Goal: Task Accomplishment & Management: Use online tool/utility

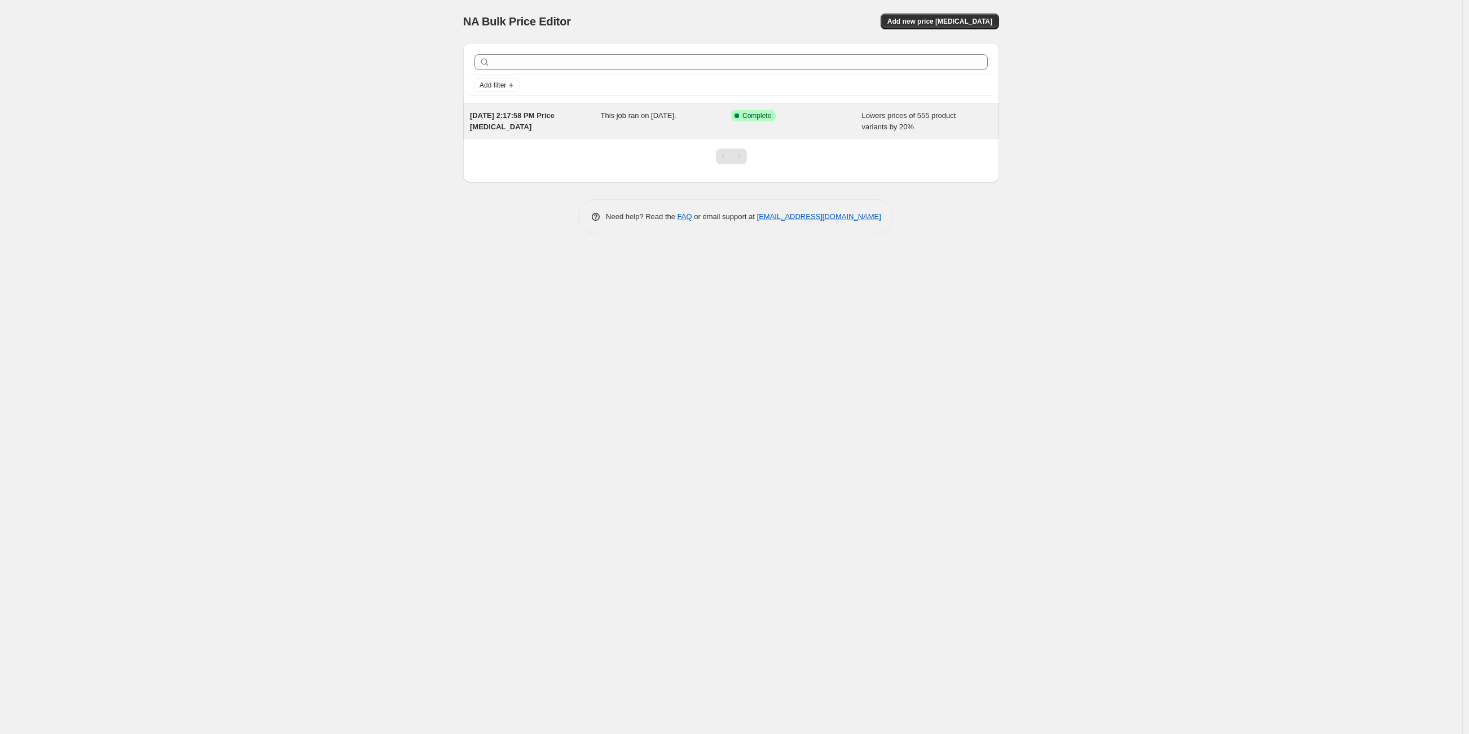
click at [526, 117] on span "[DATE] 2:17:58 PM Price [MEDICAL_DATA]" at bounding box center [512, 121] width 85 height 20
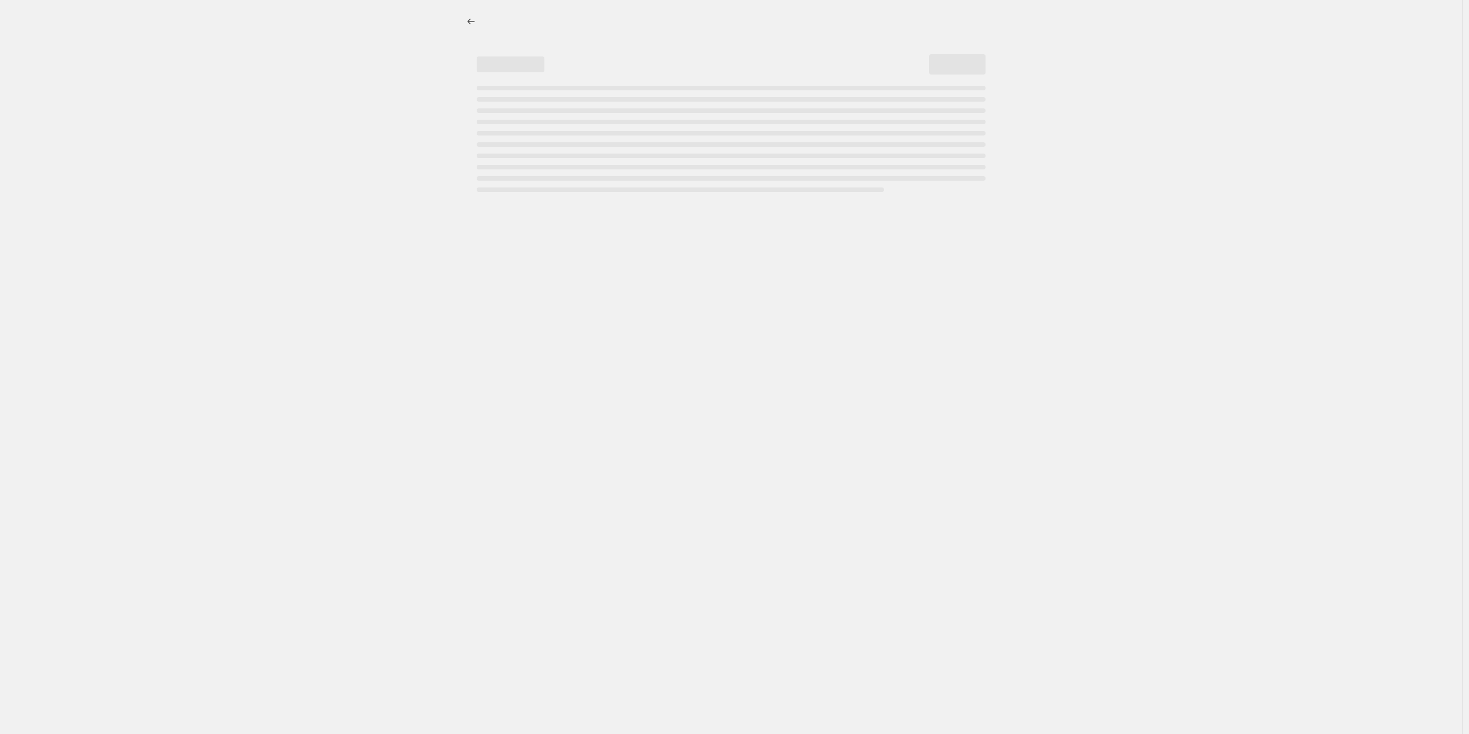
select select "percentage"
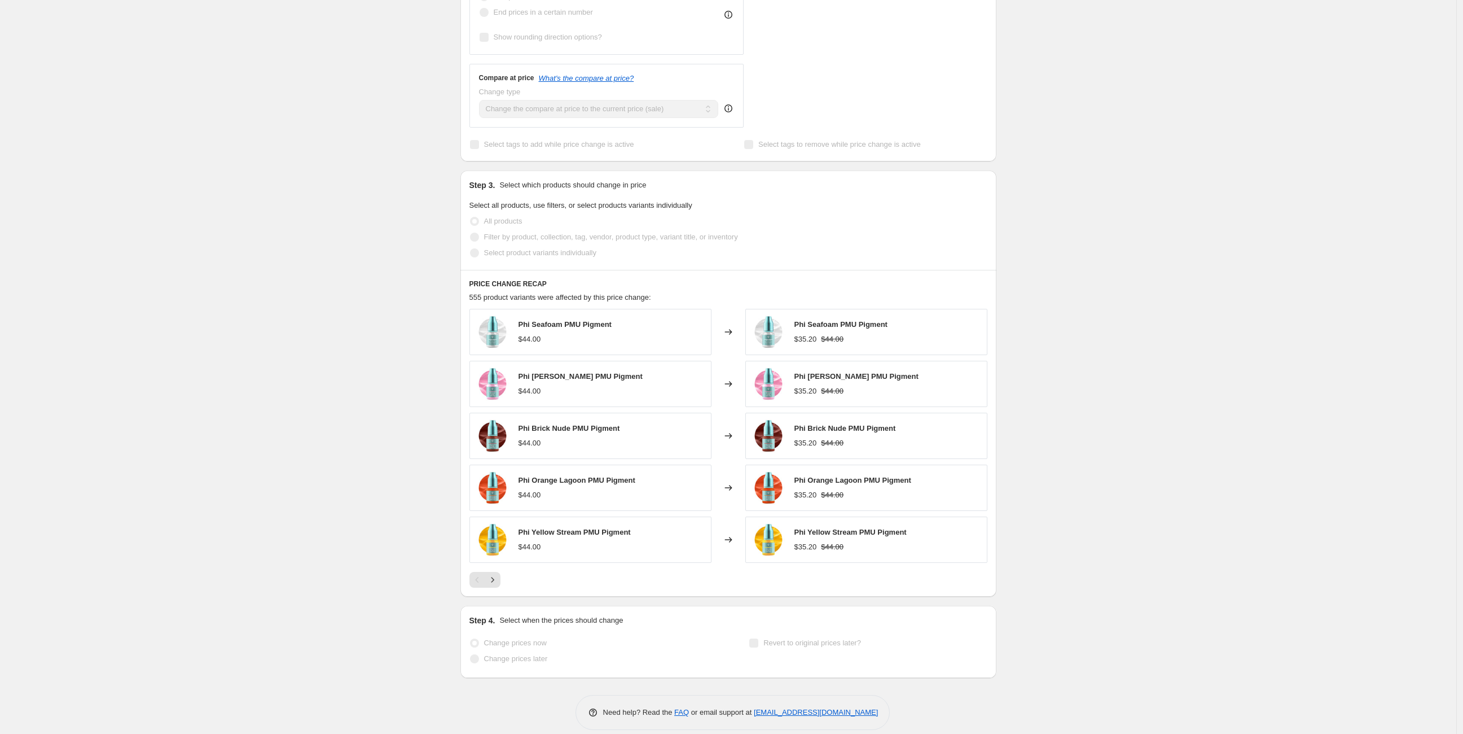
scroll to position [464, 0]
click at [494, 582] on icon "Next" at bounding box center [492, 578] width 11 height 11
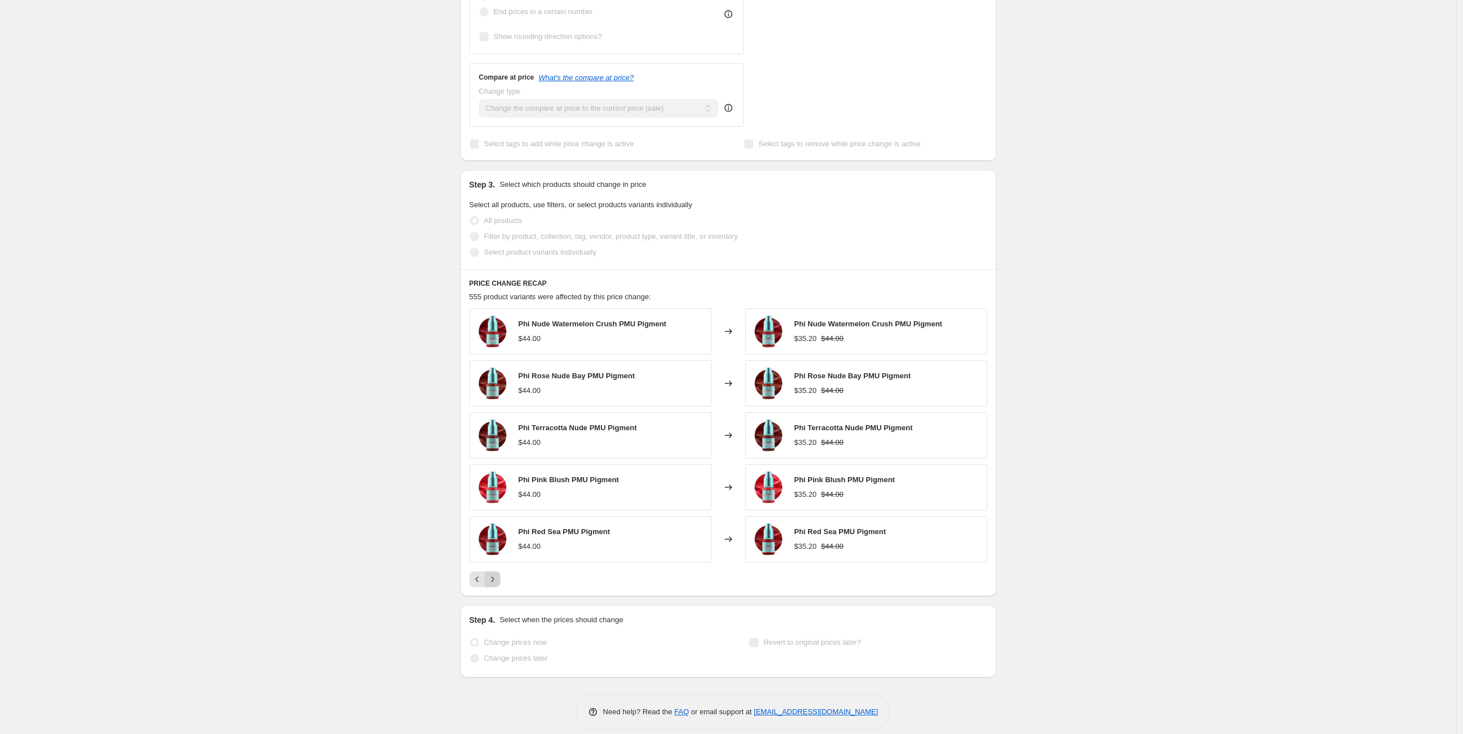
click at [494, 582] on icon "Next" at bounding box center [492, 578] width 11 height 11
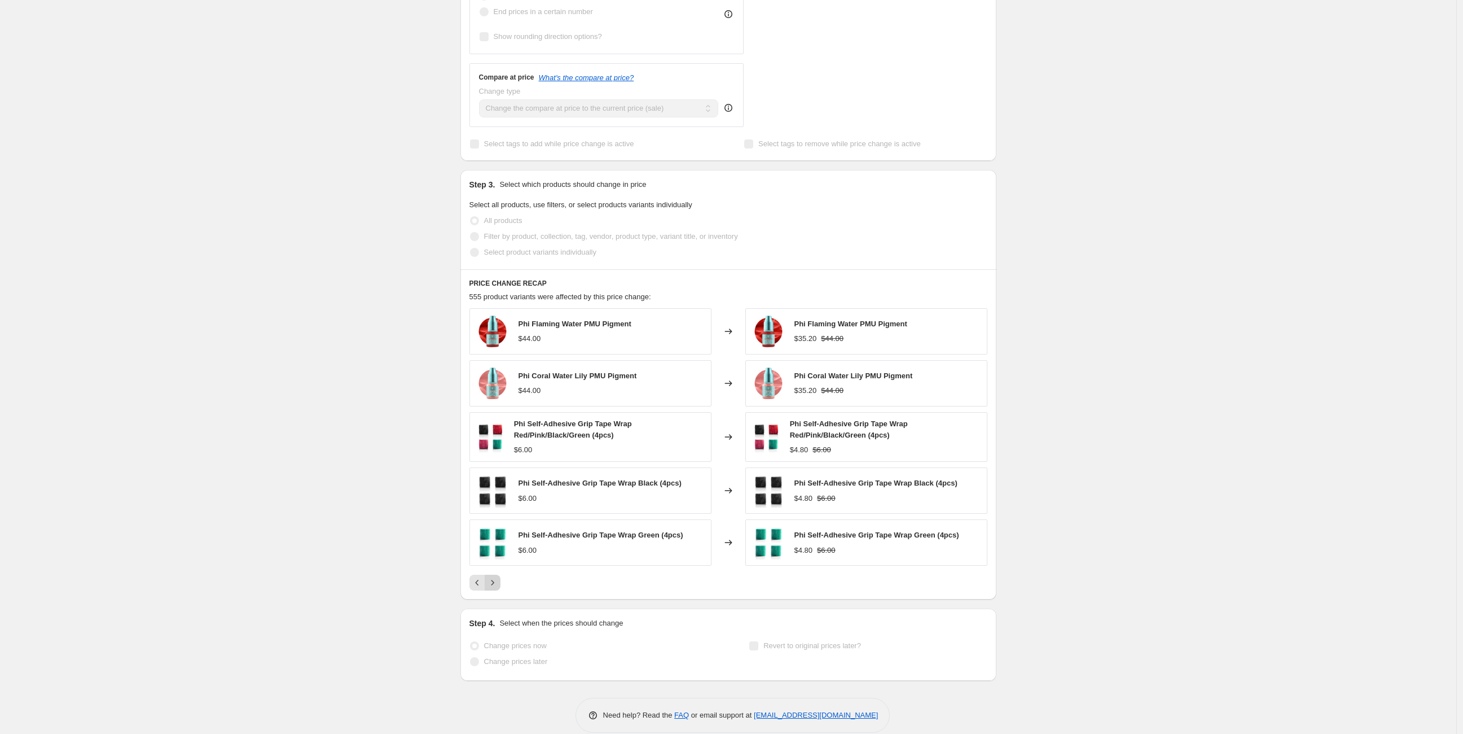
click at [494, 582] on icon "Next" at bounding box center [492, 582] width 11 height 11
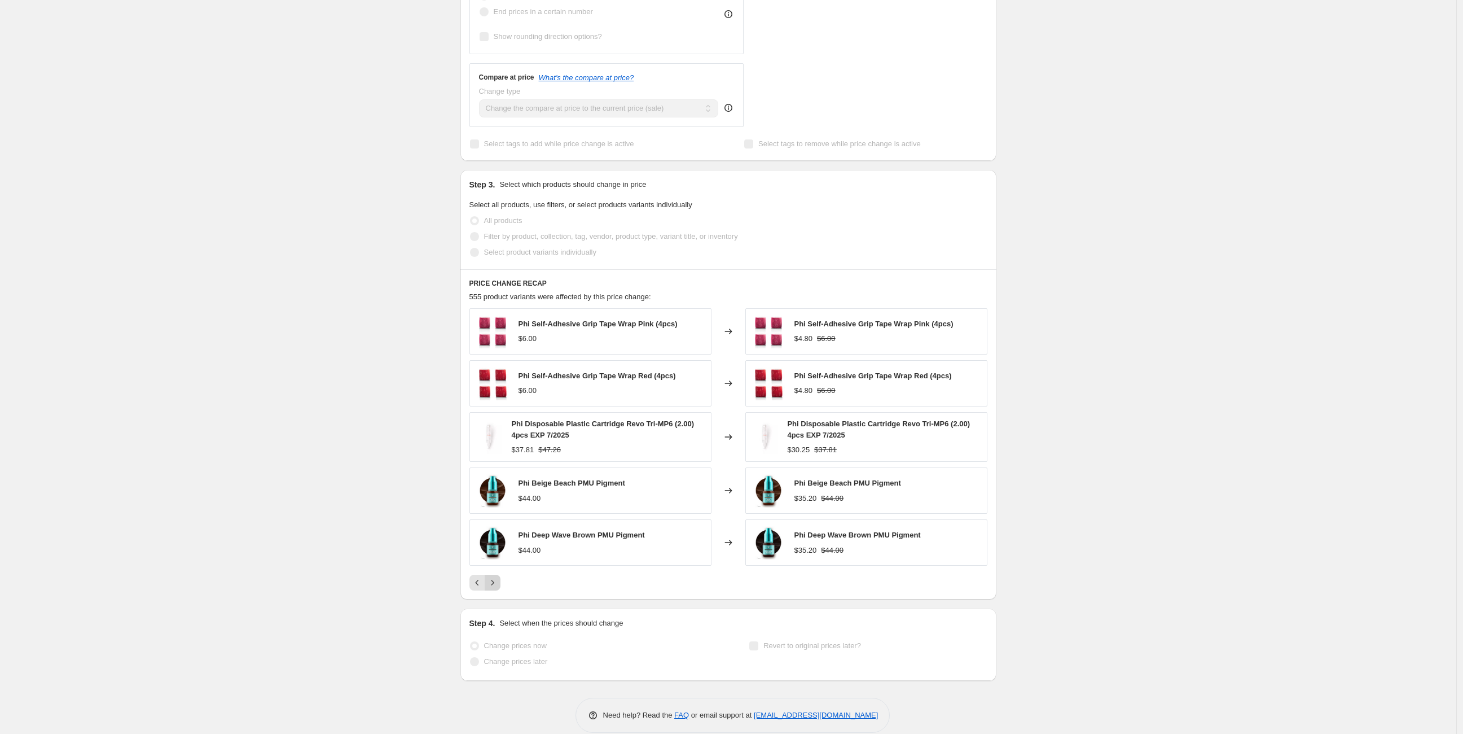
click at [494, 582] on icon "Next" at bounding box center [492, 582] width 11 height 11
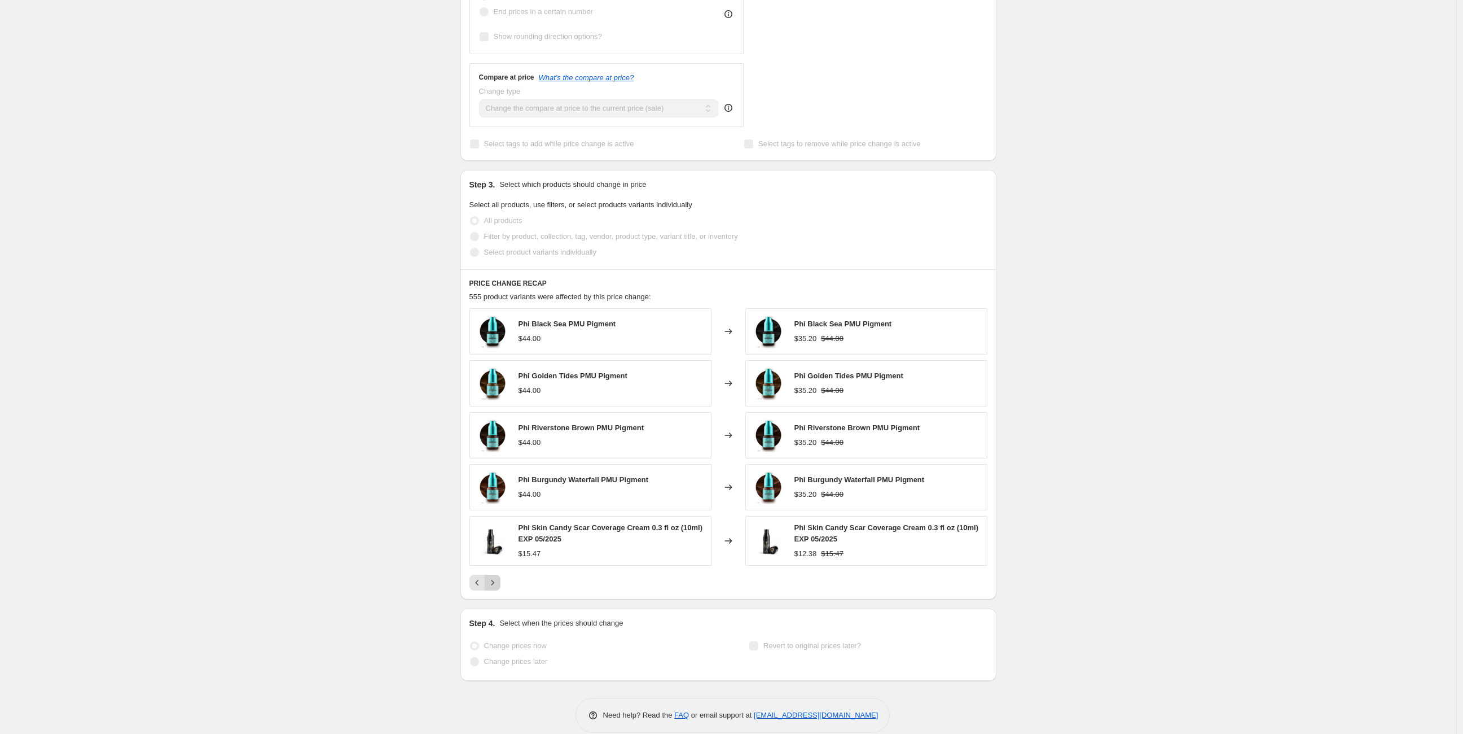
click at [494, 582] on icon "Next" at bounding box center [492, 582] width 11 height 11
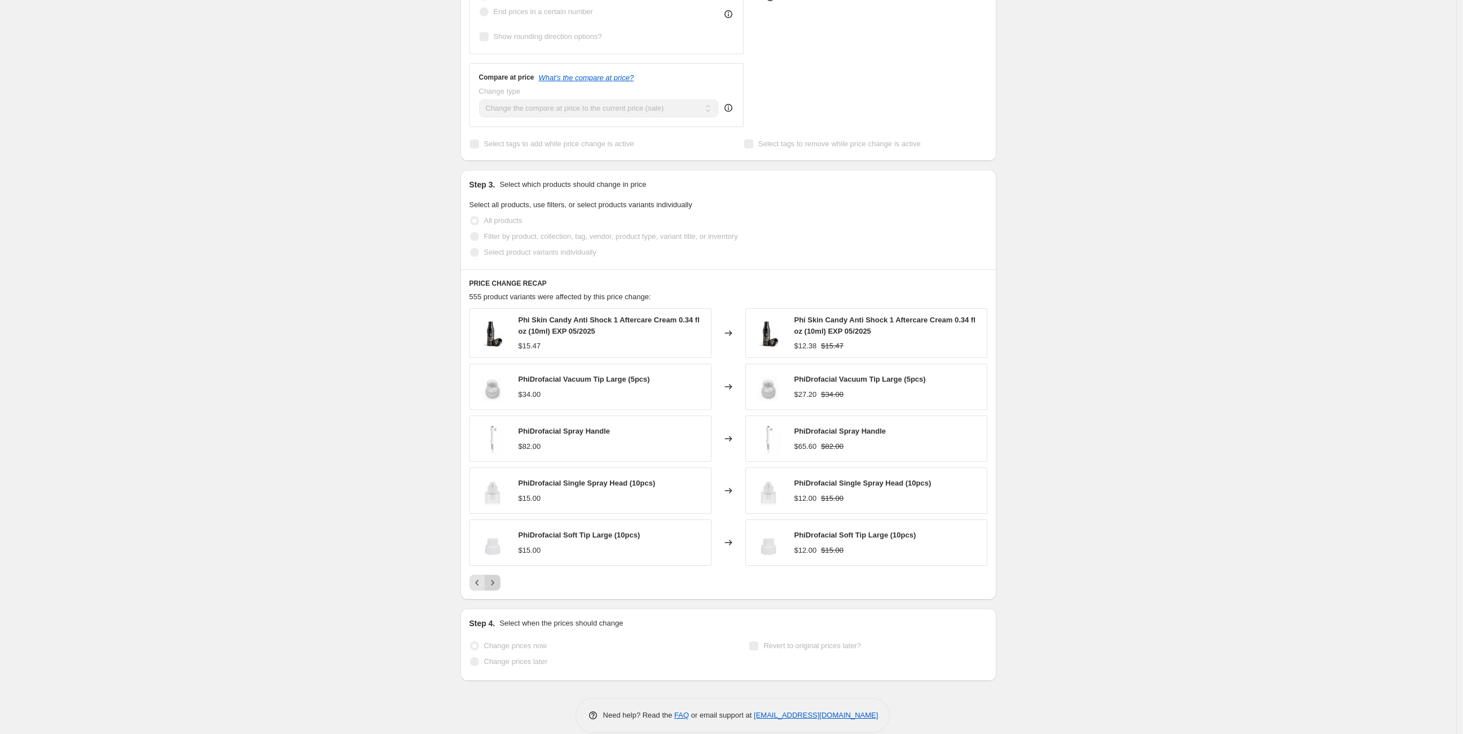
click at [494, 582] on icon "Next" at bounding box center [492, 582] width 11 height 11
click at [494, 582] on icon "Next" at bounding box center [492, 578] width 11 height 11
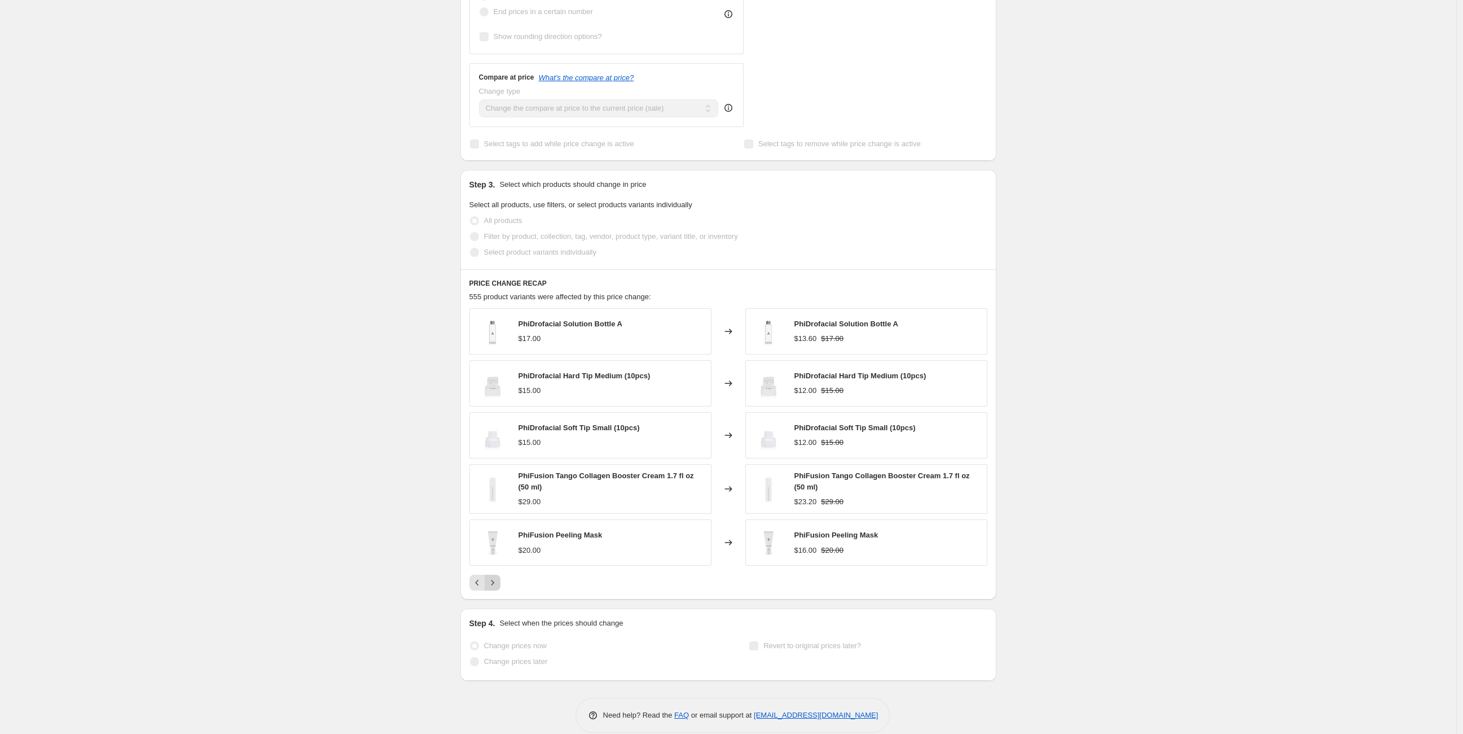
click at [494, 582] on icon "Next" at bounding box center [492, 582] width 11 height 11
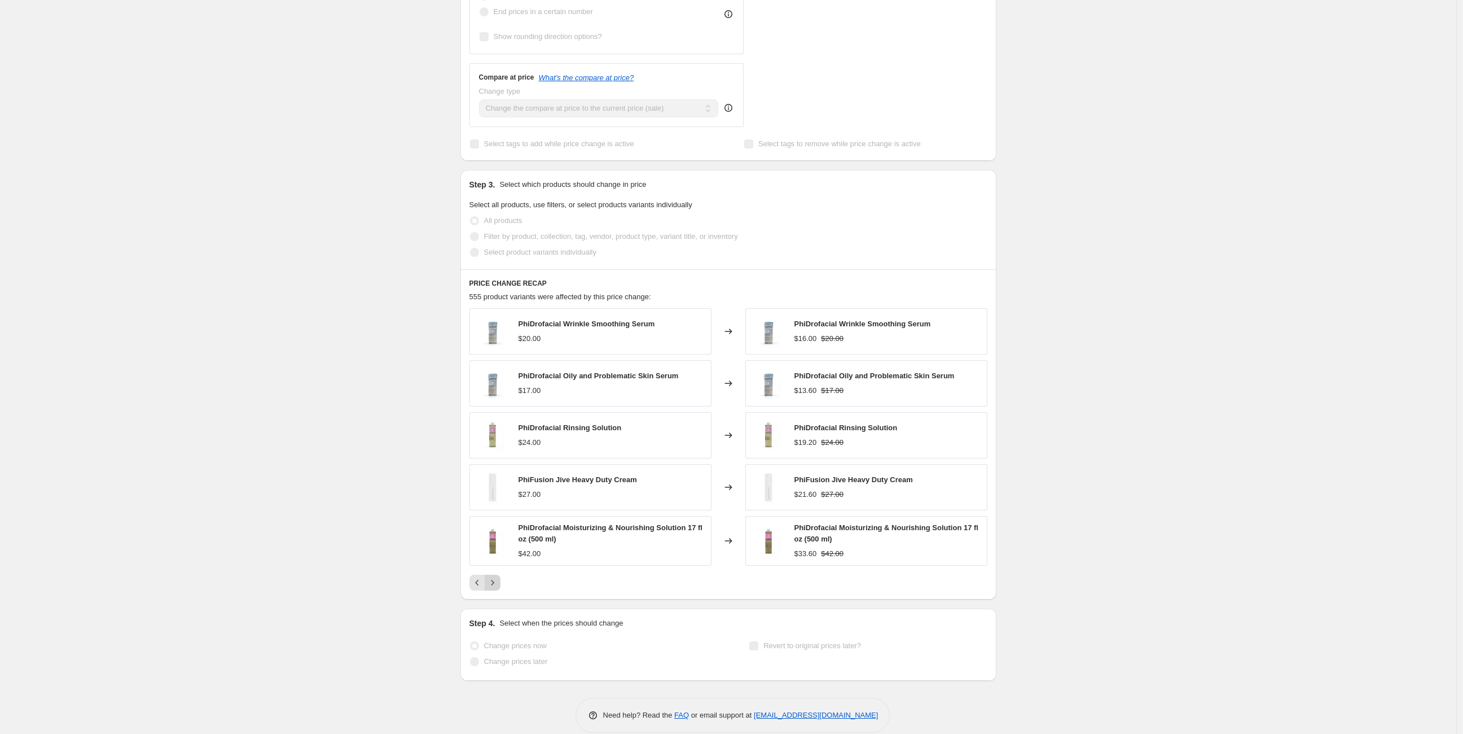
click at [494, 582] on icon "Next" at bounding box center [492, 582] width 11 height 11
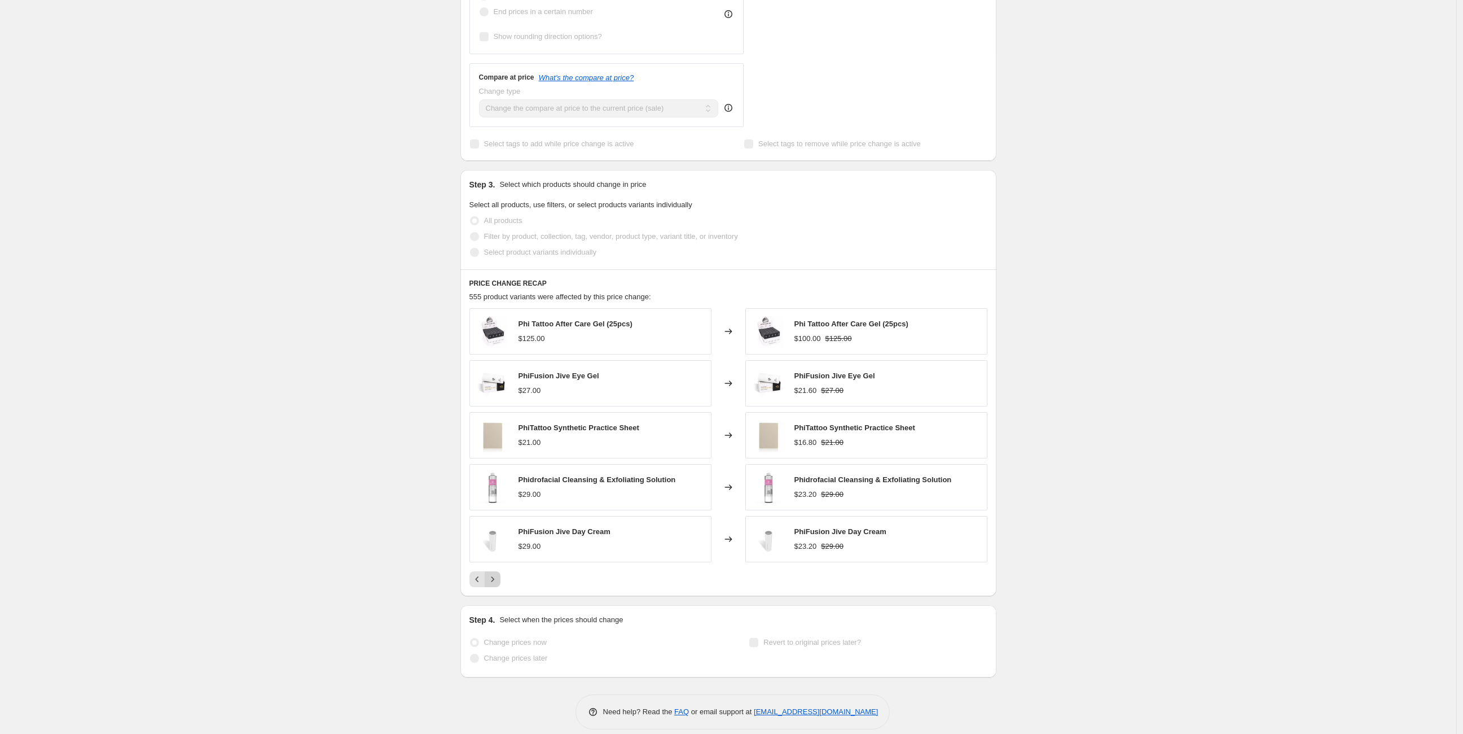
click at [494, 582] on icon "Next" at bounding box center [492, 578] width 11 height 11
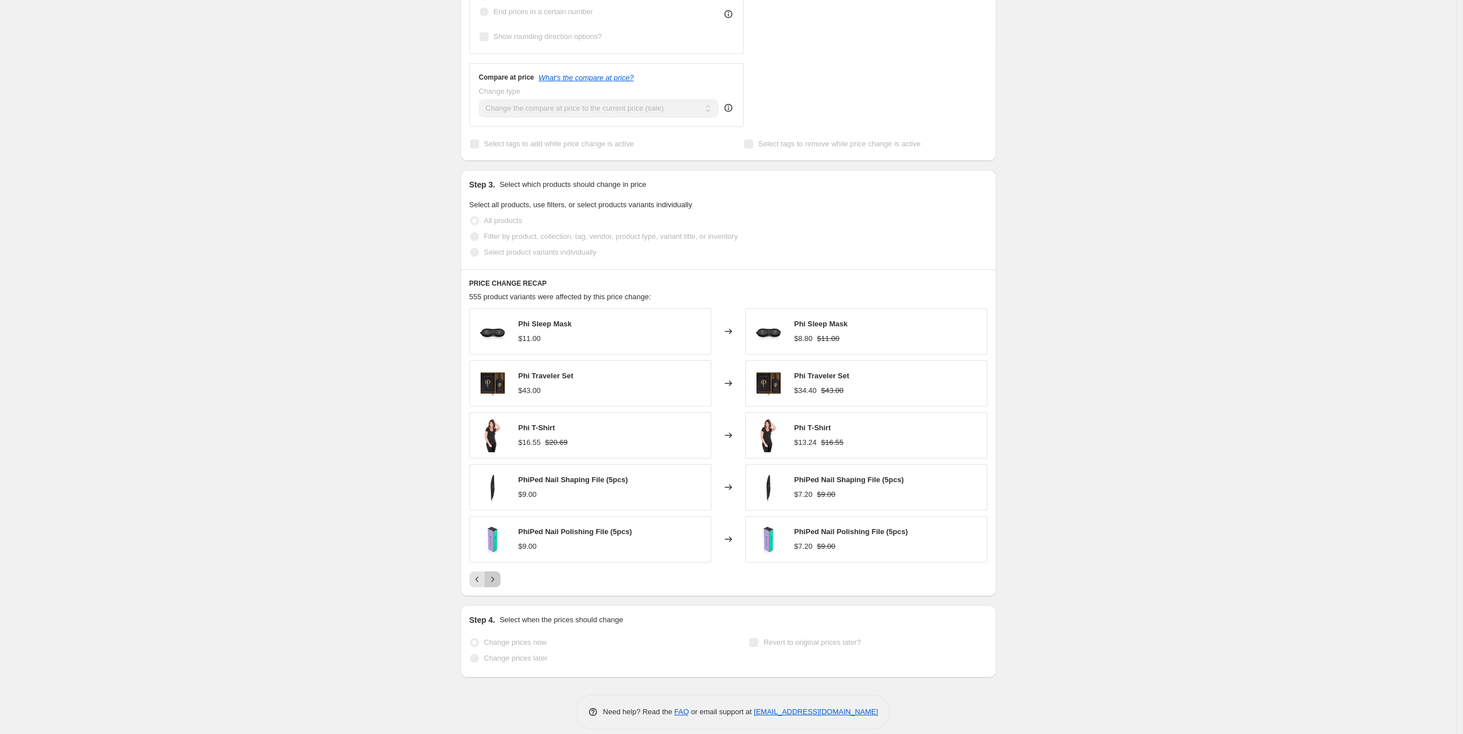
click at [494, 582] on icon "Next" at bounding box center [492, 578] width 11 height 11
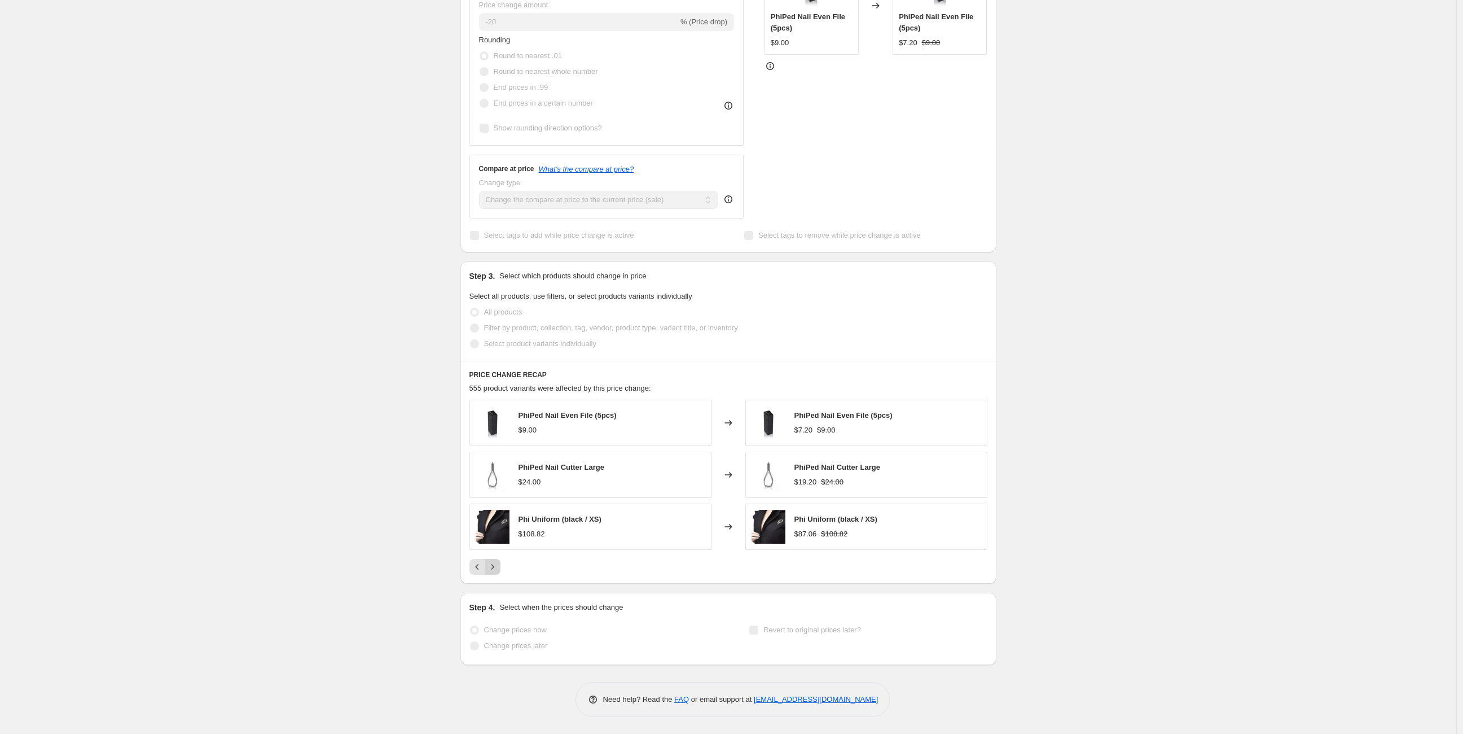
scroll to position [371, 0]
click at [495, 570] on icon "Next" at bounding box center [492, 568] width 11 height 11
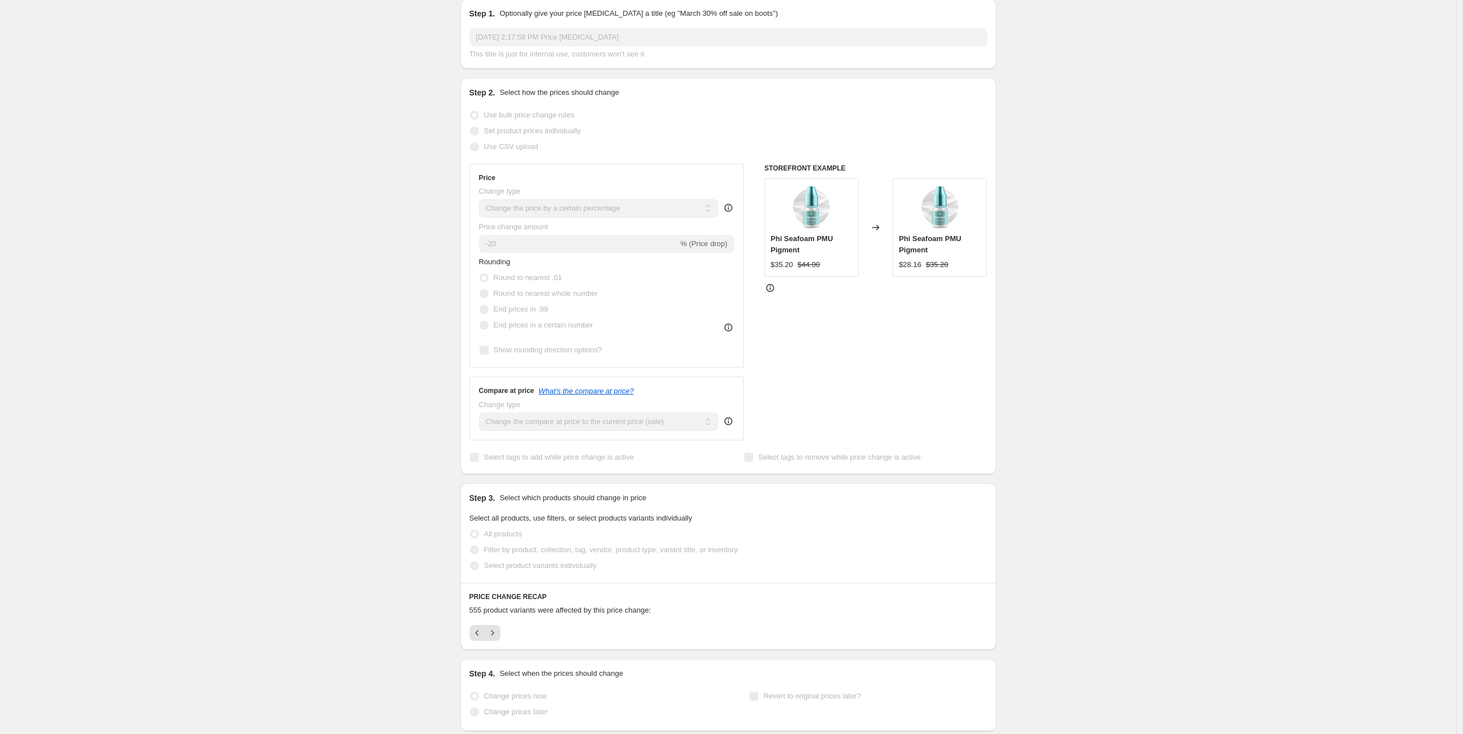
scroll to position [0, 0]
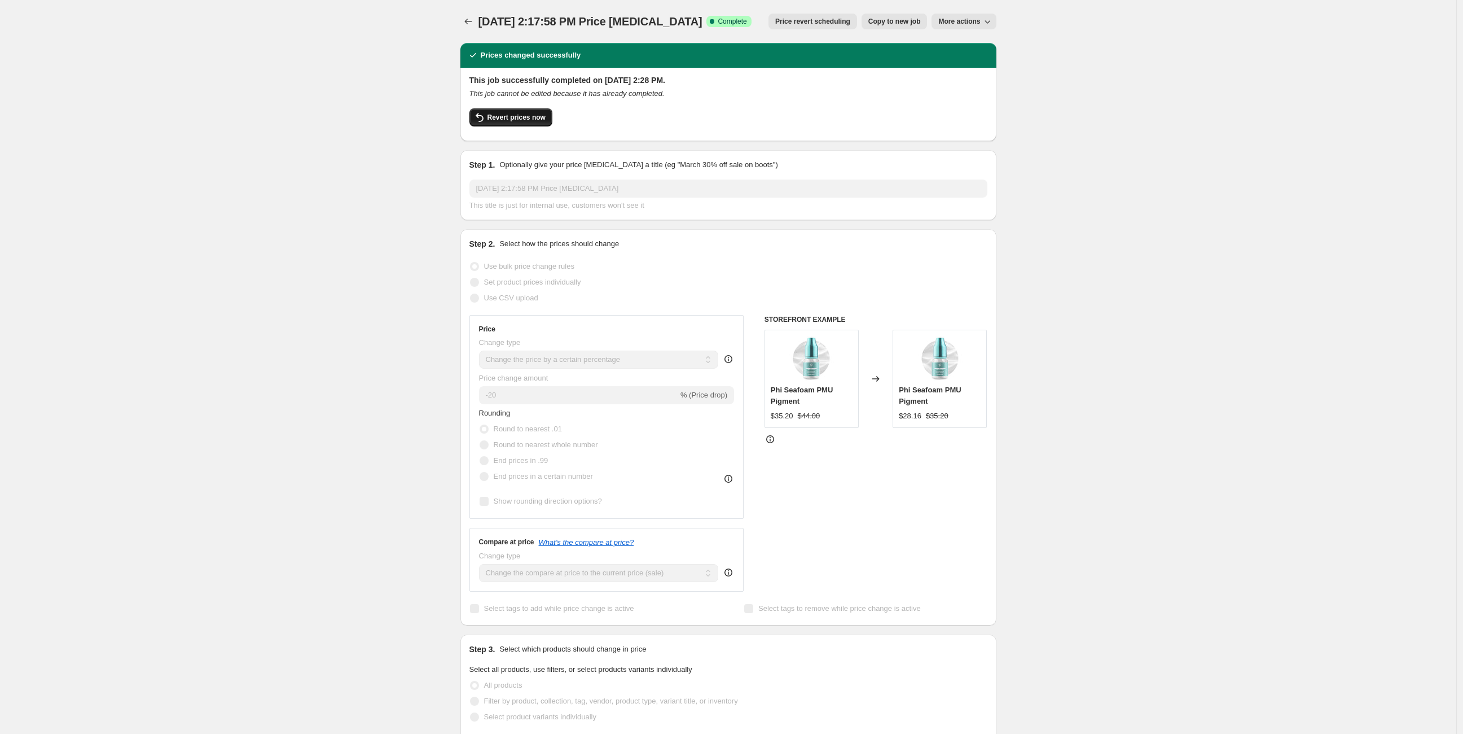
click at [532, 117] on span "Revert prices now" at bounding box center [517, 117] width 58 height 9
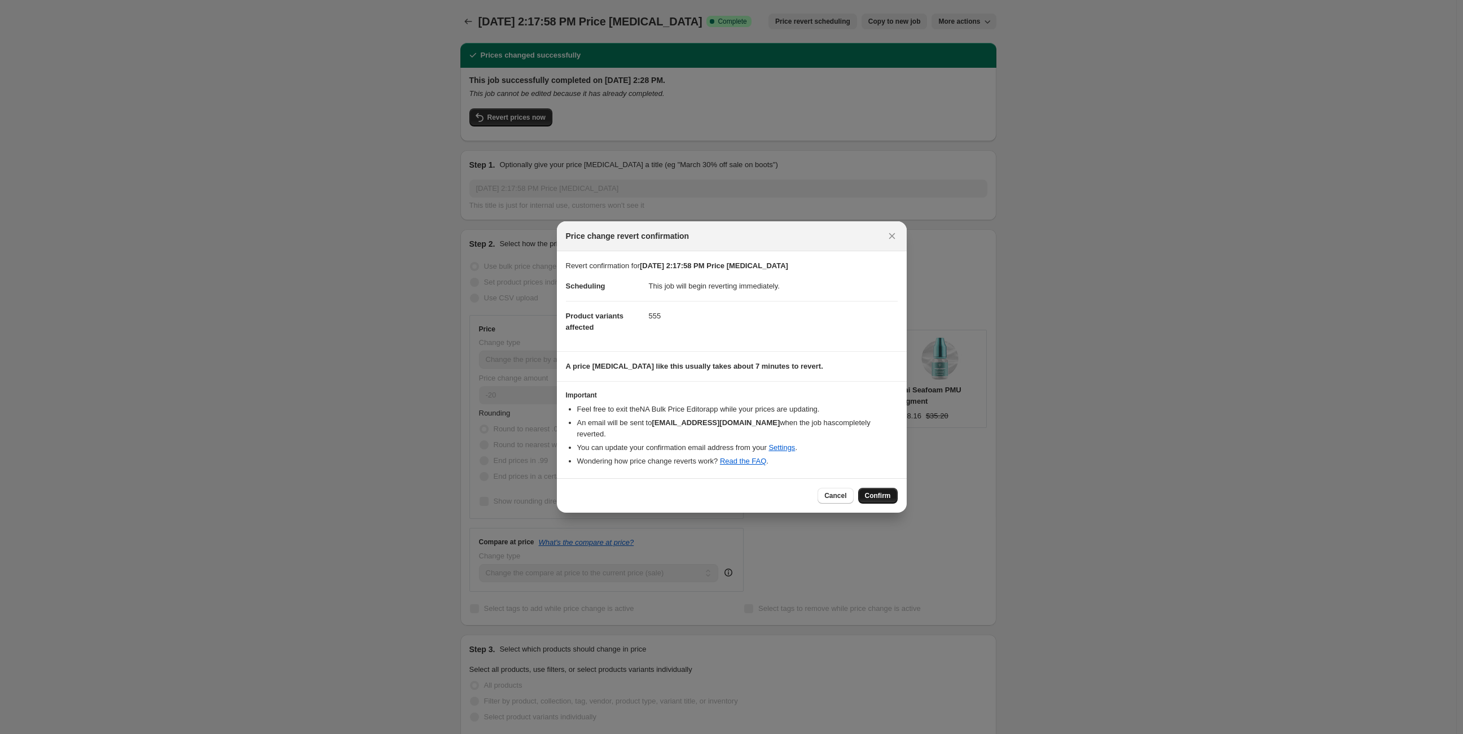
click at [875, 495] on span "Confirm" at bounding box center [878, 495] width 26 height 9
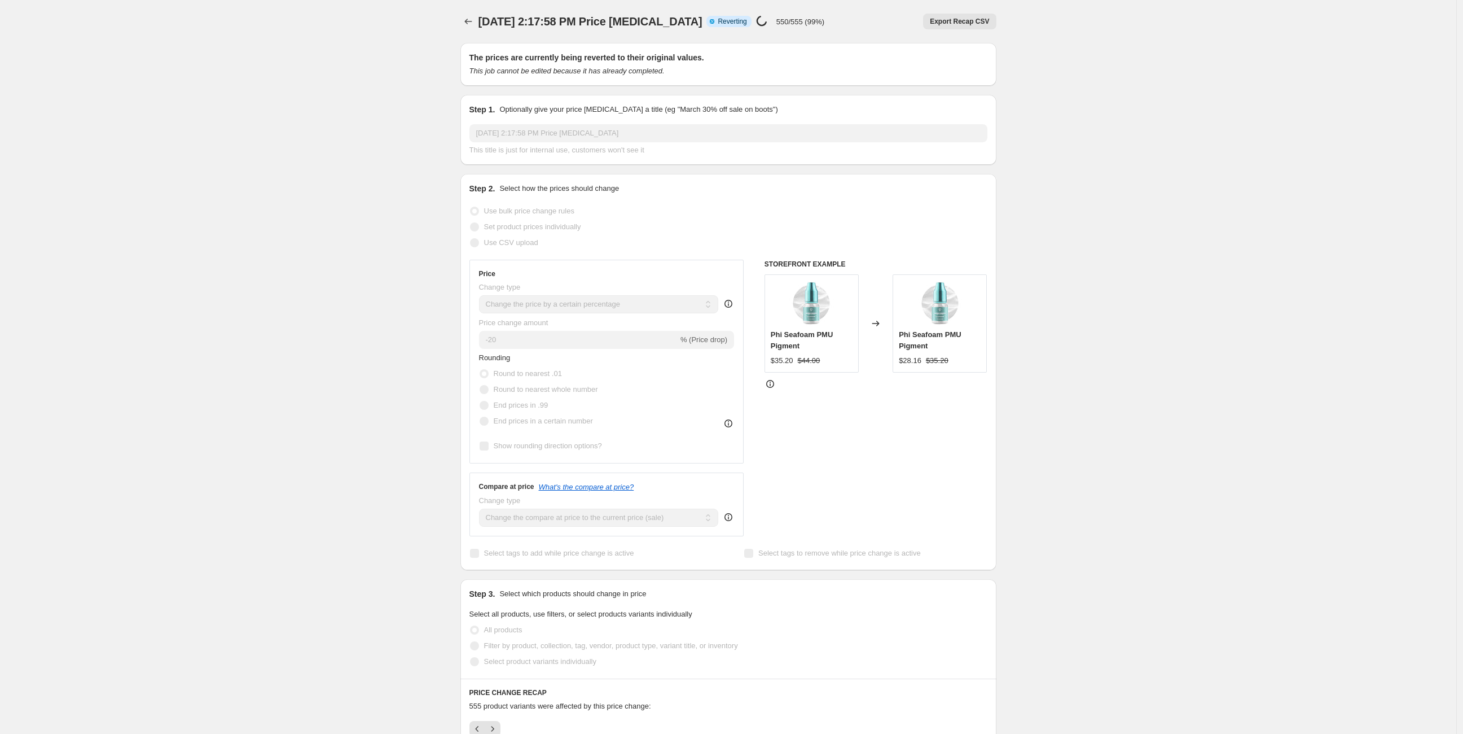
select select "percentage"
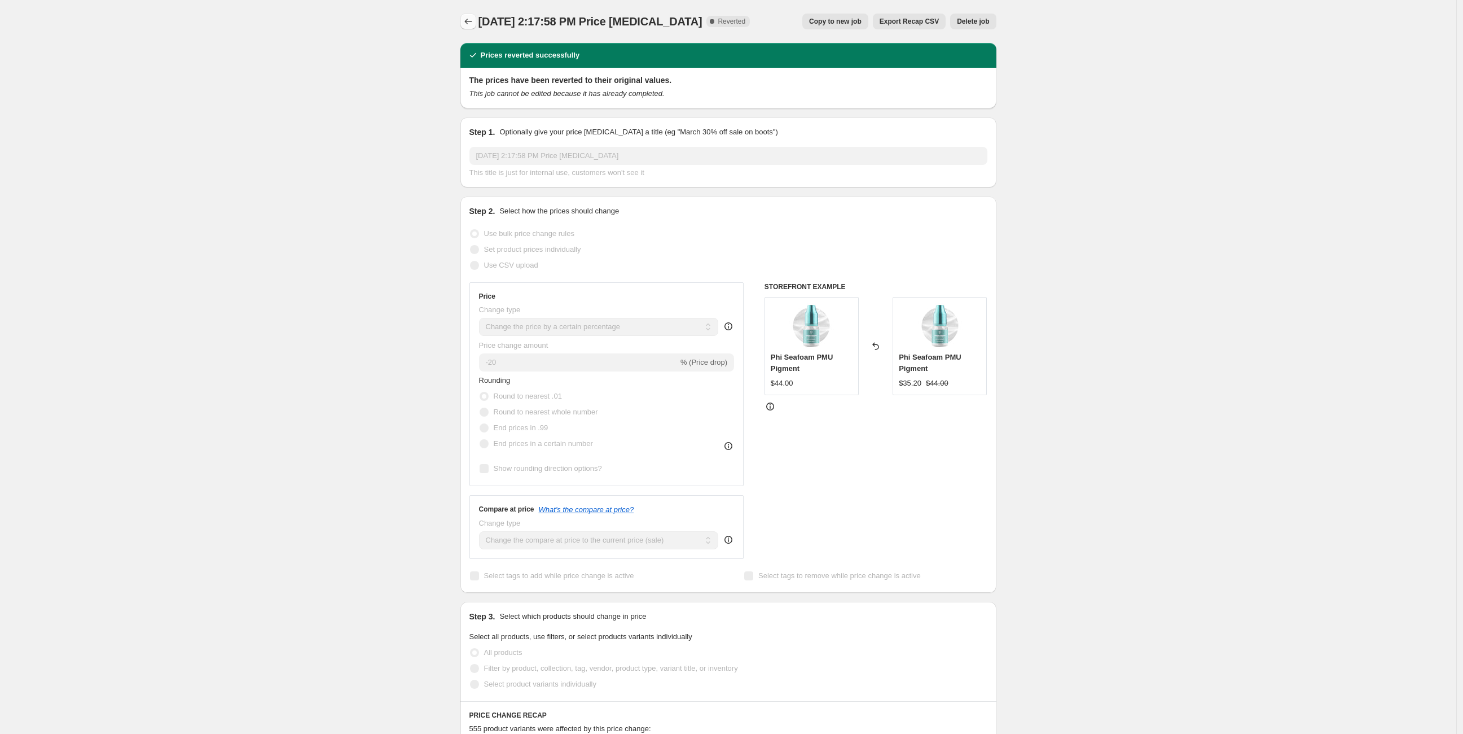
click at [471, 14] on button "Price change jobs" at bounding box center [468, 22] width 16 height 16
